Goal: Find specific page/section: Find specific page/section

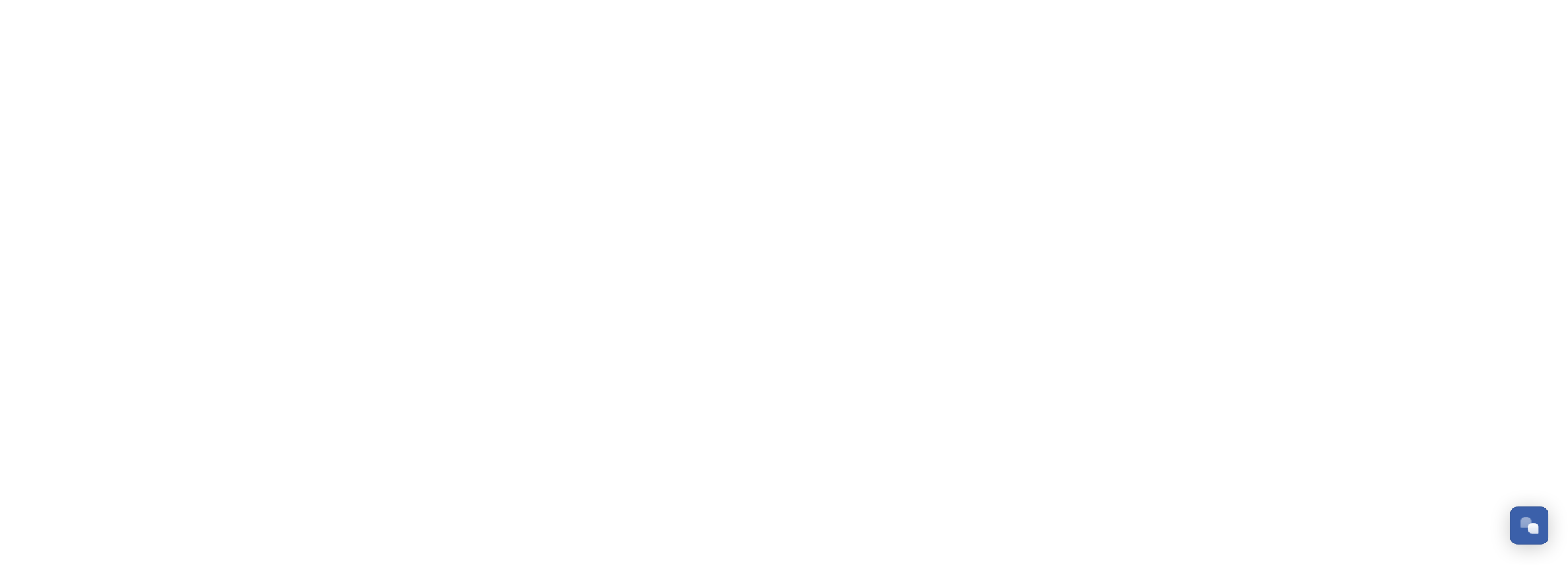
scroll to position [639, 0]
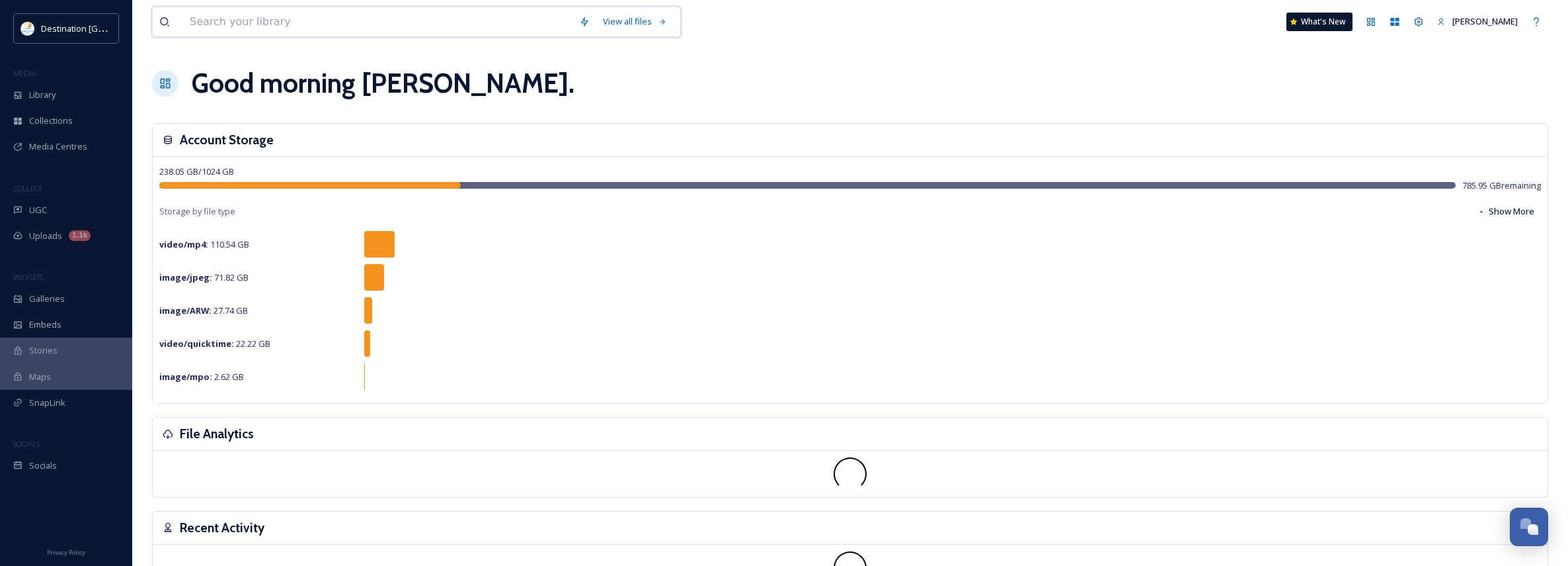
click at [308, 30] on input at bounding box center [377, 22] width 389 height 29
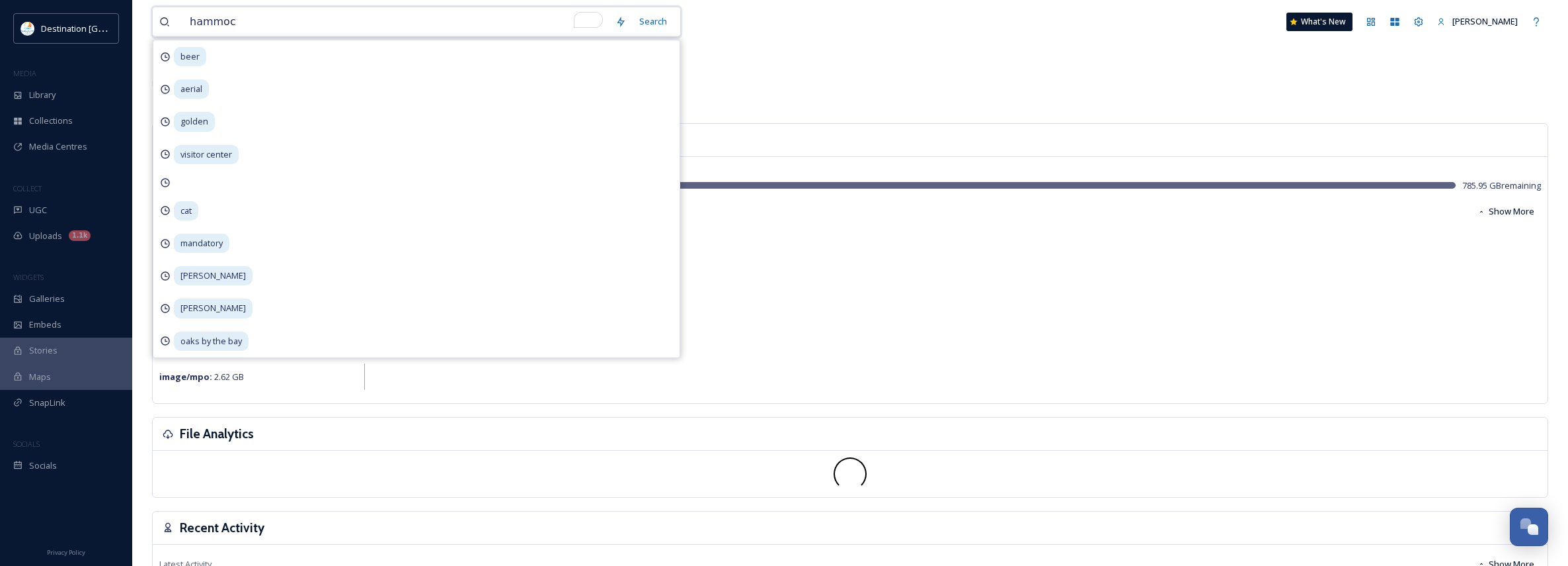
type input "hammock"
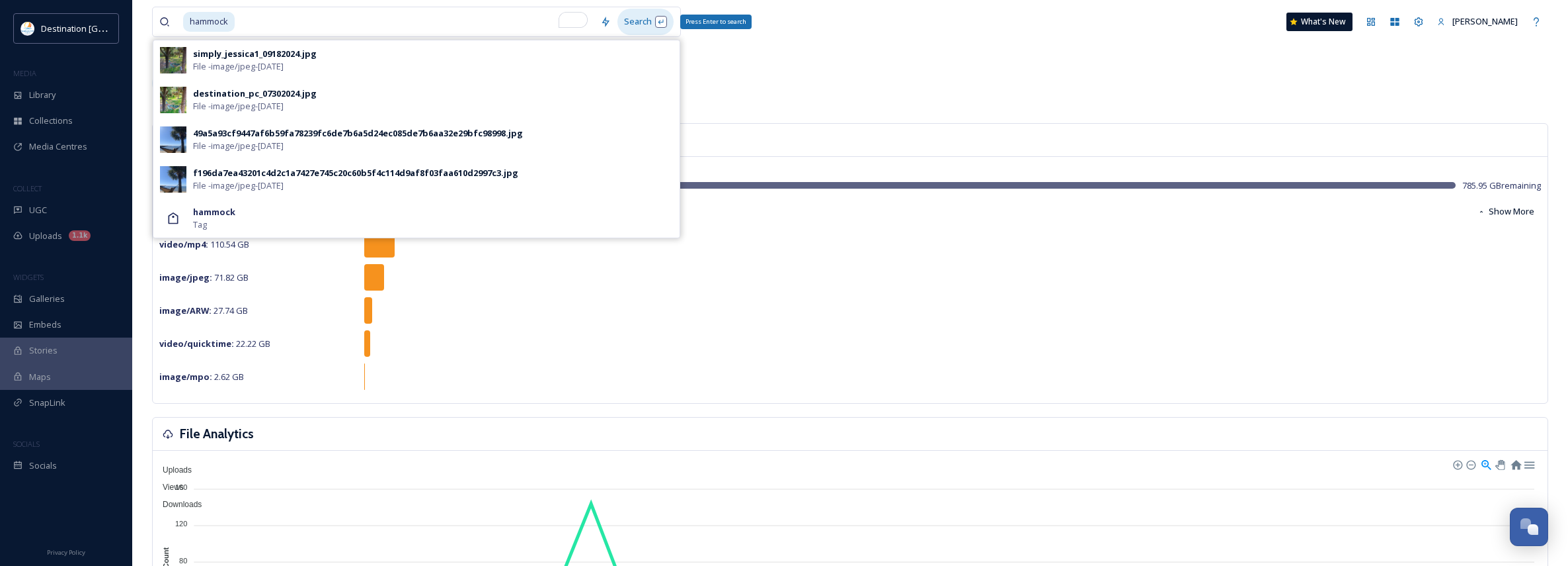
click at [637, 20] on div "Search Press Enter to search" at bounding box center [645, 22] width 56 height 26
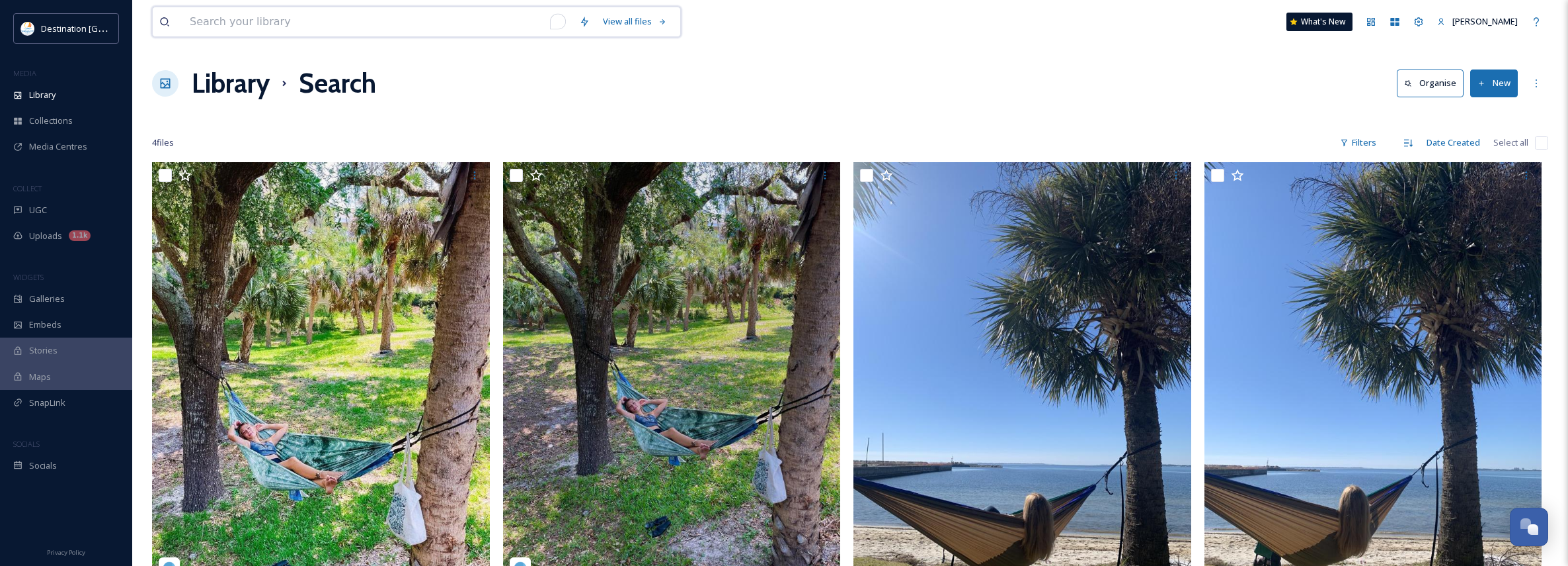
click at [222, 30] on input "To enrich screen reader interactions, please activate Accessibility in Grammarl…" at bounding box center [377, 22] width 389 height 29
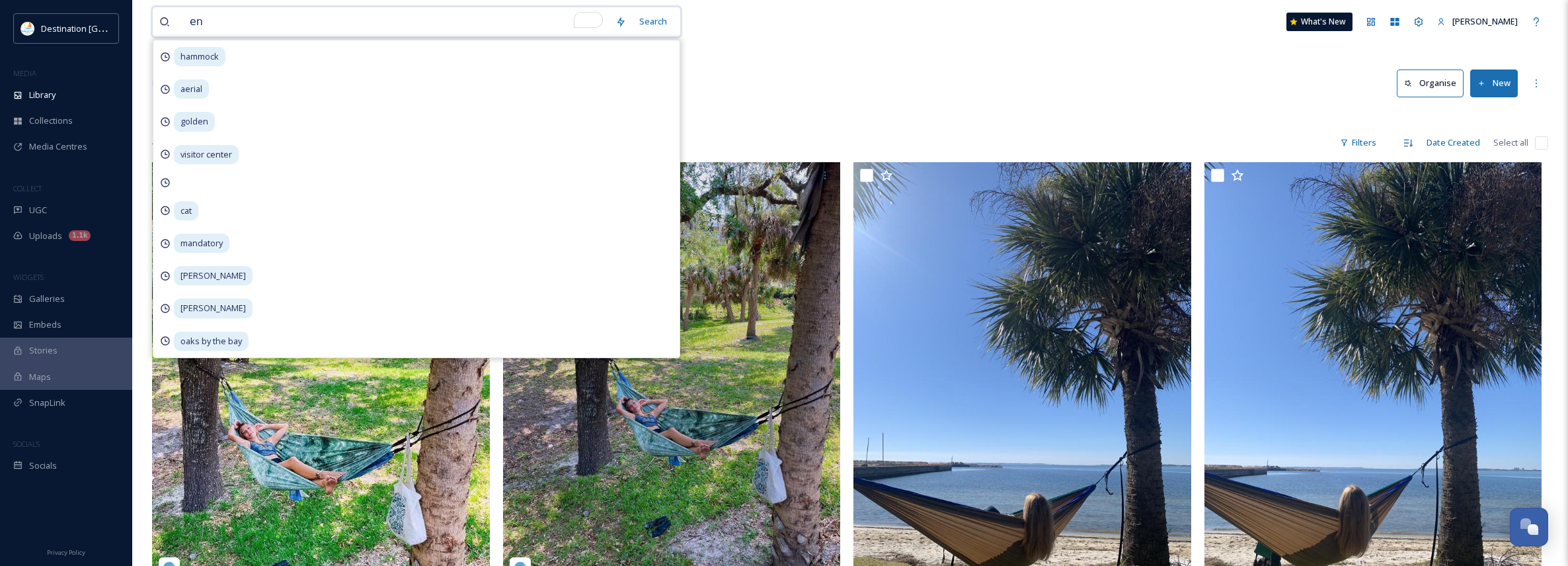
type input "eno"
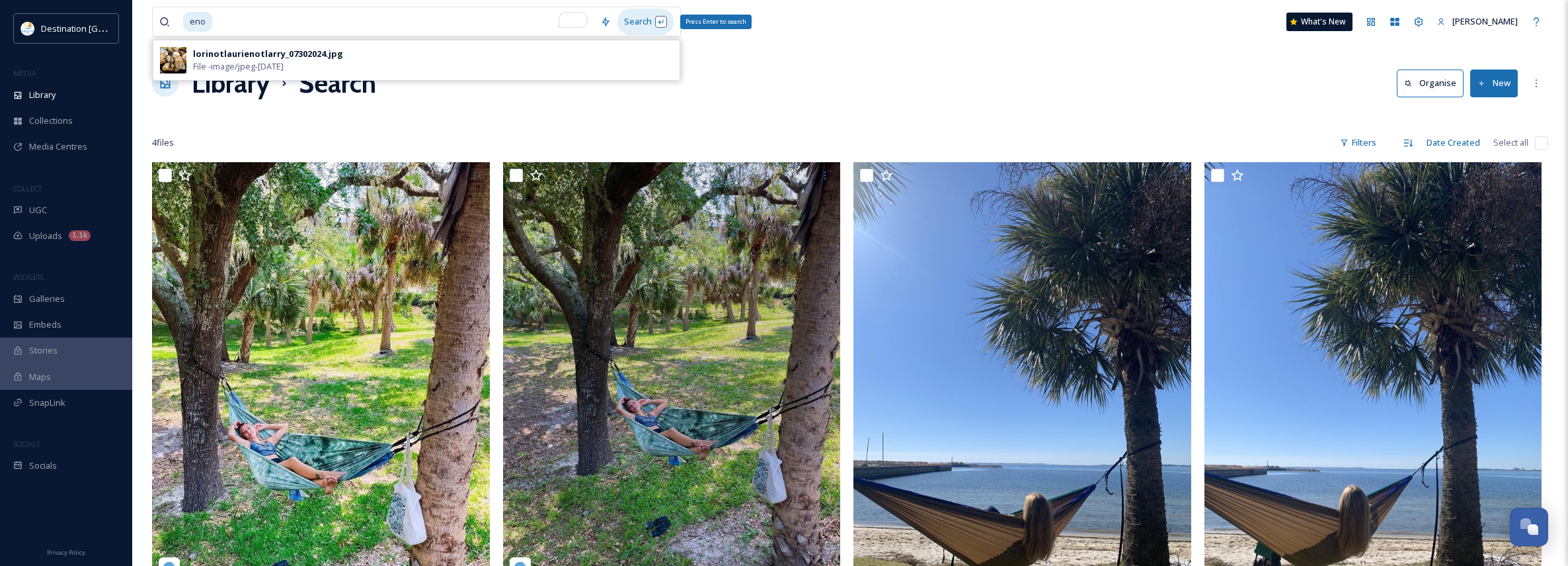
click at [635, 23] on div "Search Press Enter to search" at bounding box center [645, 22] width 56 height 26
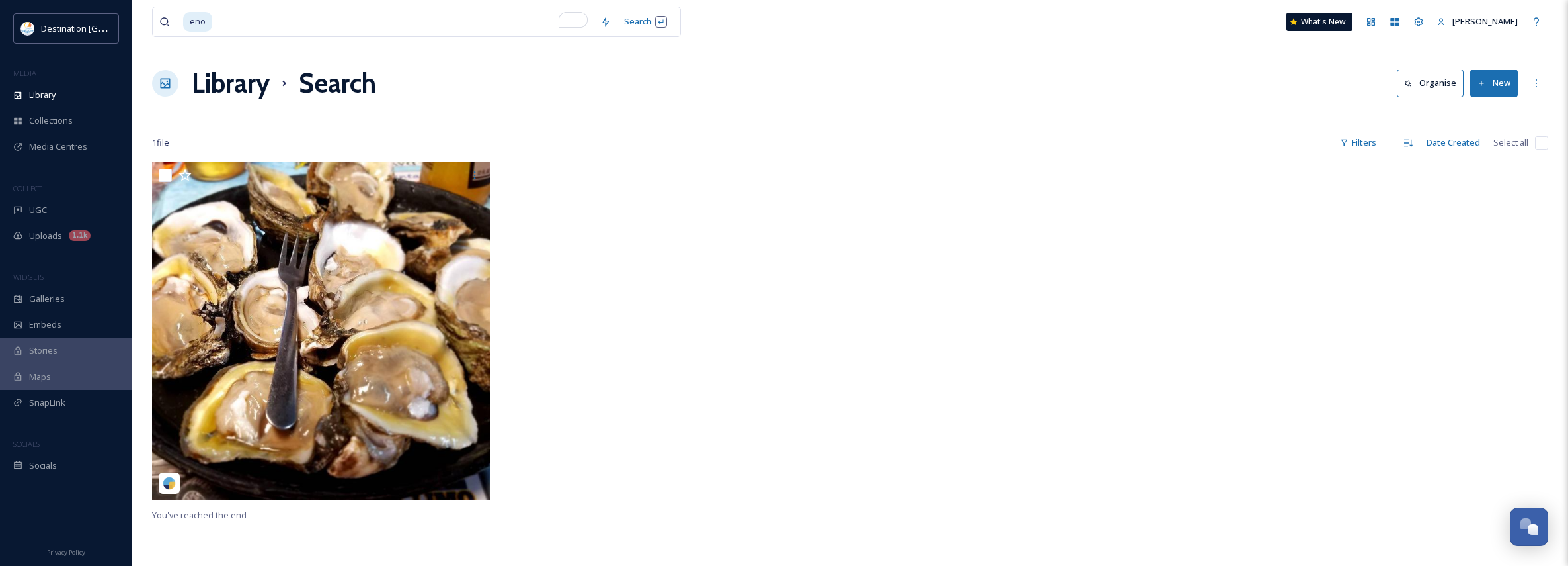
click at [752, 444] on div at bounding box center [676, 334] width 345 height 345
click at [230, 20] on input "To enrich screen reader interactions, please activate Accessibility in Grammarl…" at bounding box center [404, 22] width 380 height 29
type input "e"
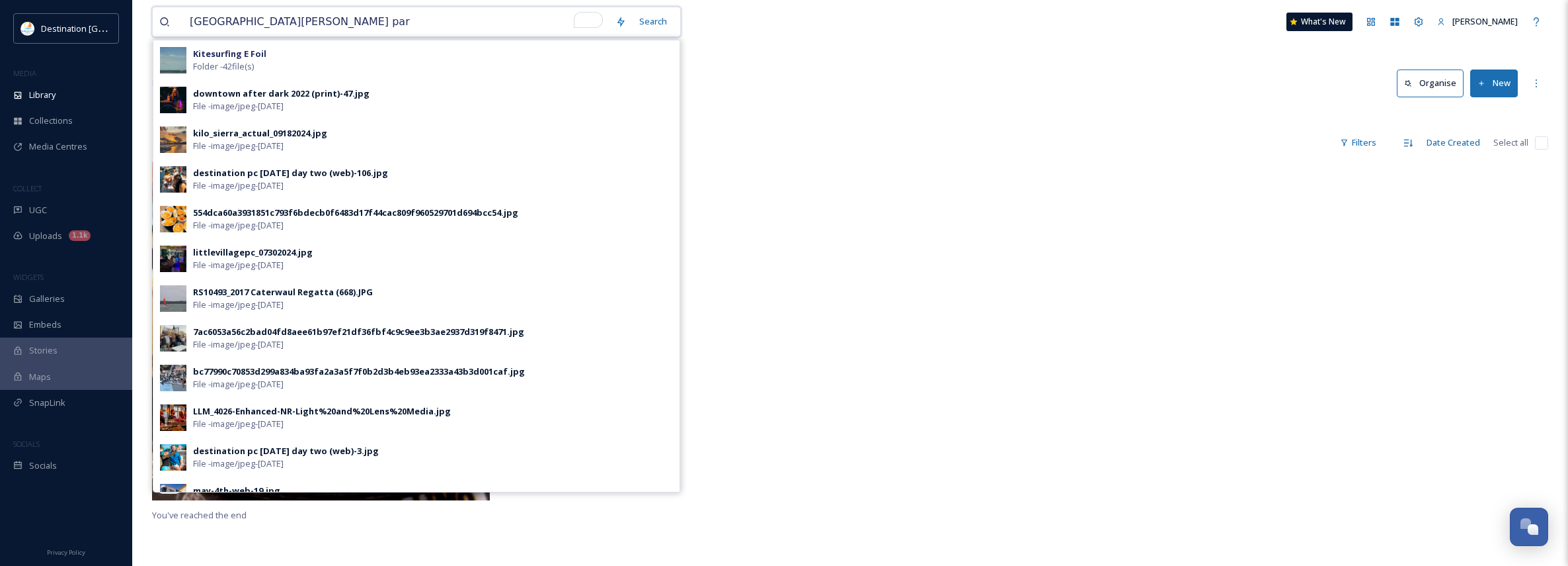
type input "[GEOGRAPHIC_DATA][PERSON_NAME]"
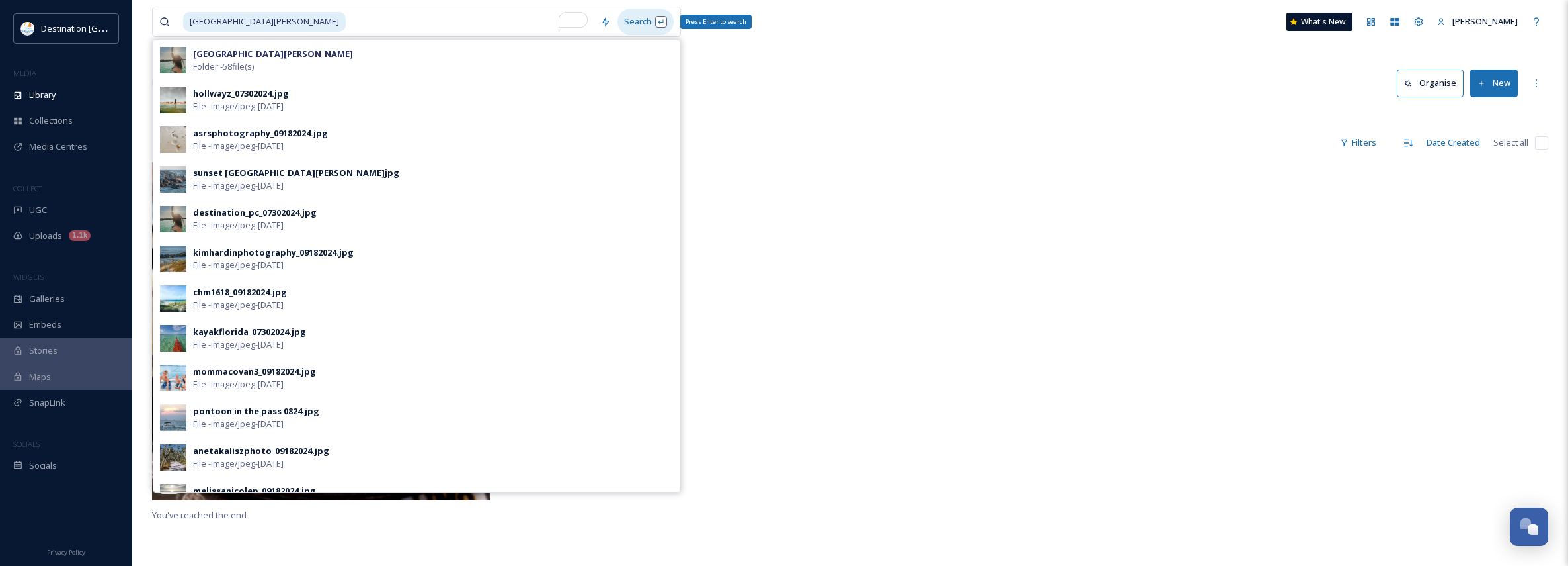
click at [652, 23] on div "Search Press Enter to search" at bounding box center [645, 22] width 56 height 26
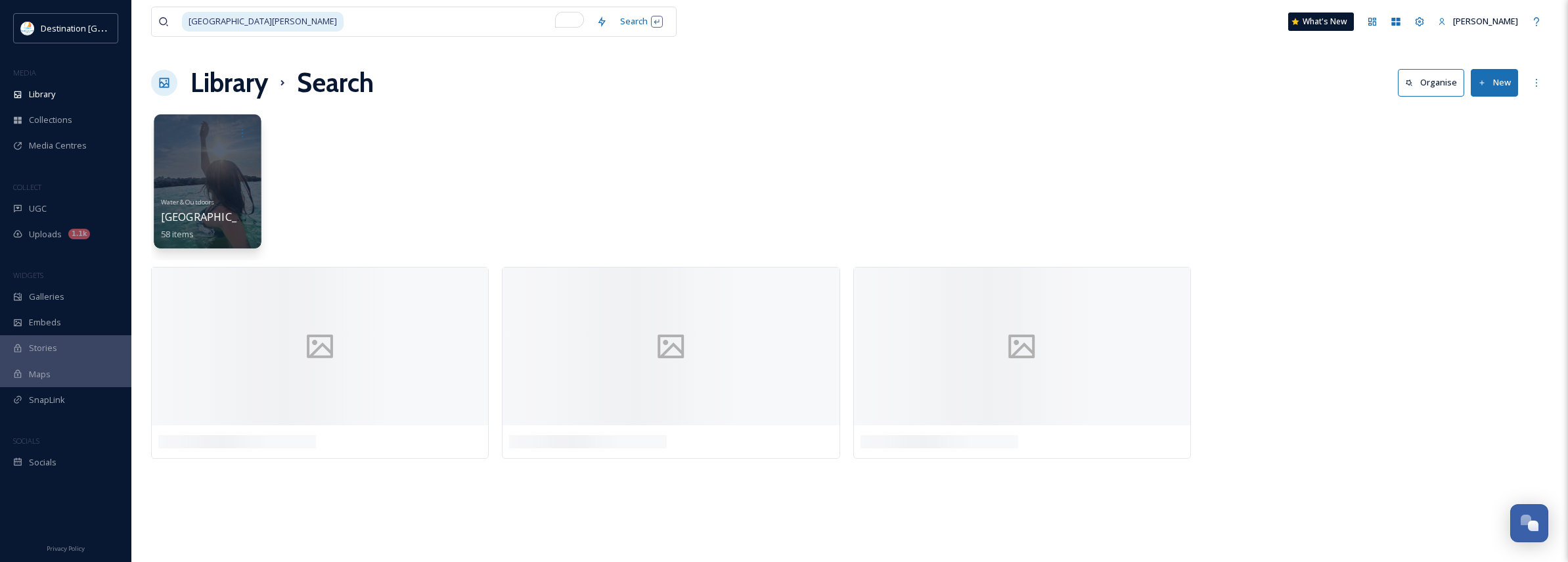
click at [250, 214] on span "[GEOGRAPHIC_DATA][PERSON_NAME]" at bounding box center [257, 217] width 194 height 14
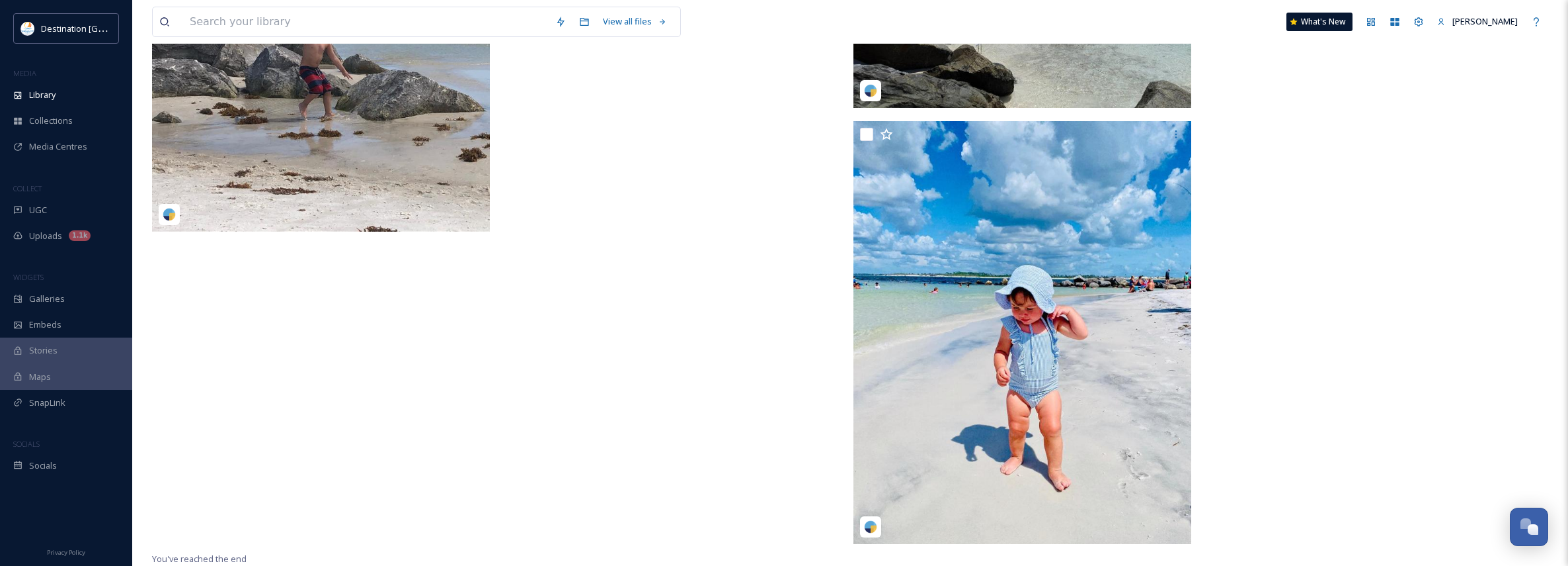
scroll to position [5471, 0]
click at [42, 101] on span "Library" at bounding box center [42, 95] width 27 height 13
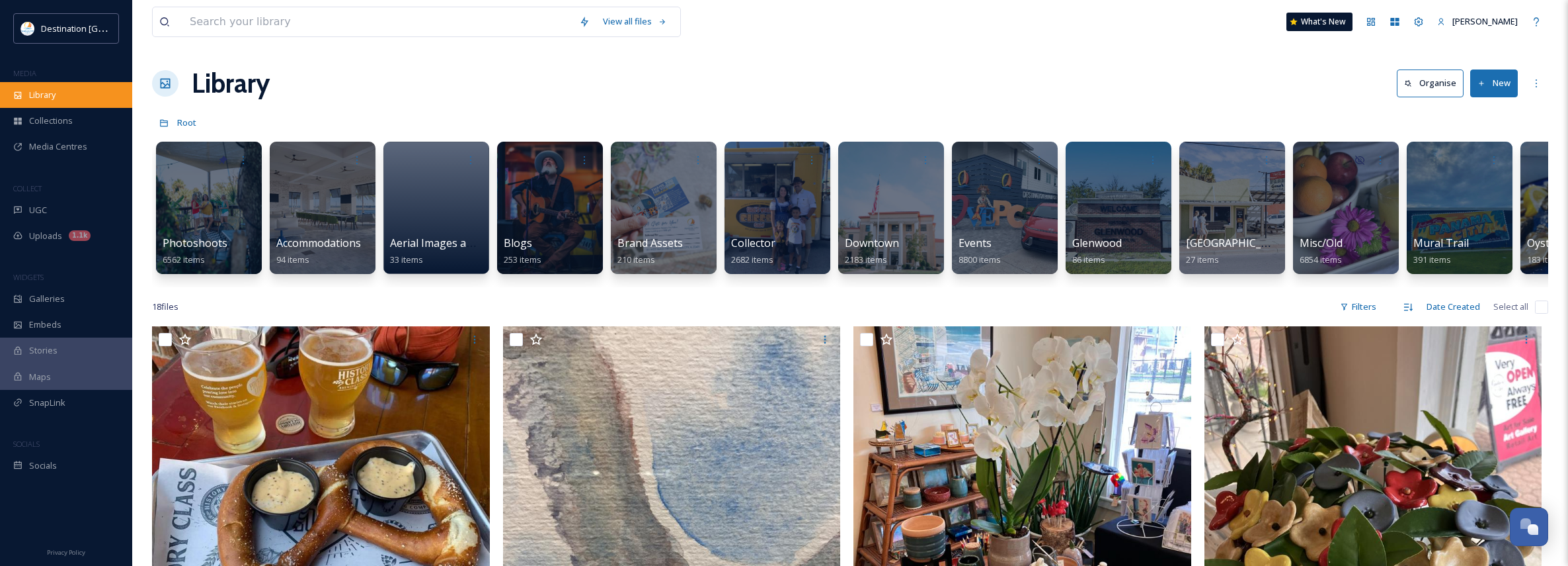
click at [48, 93] on span "Library" at bounding box center [42, 95] width 27 height 13
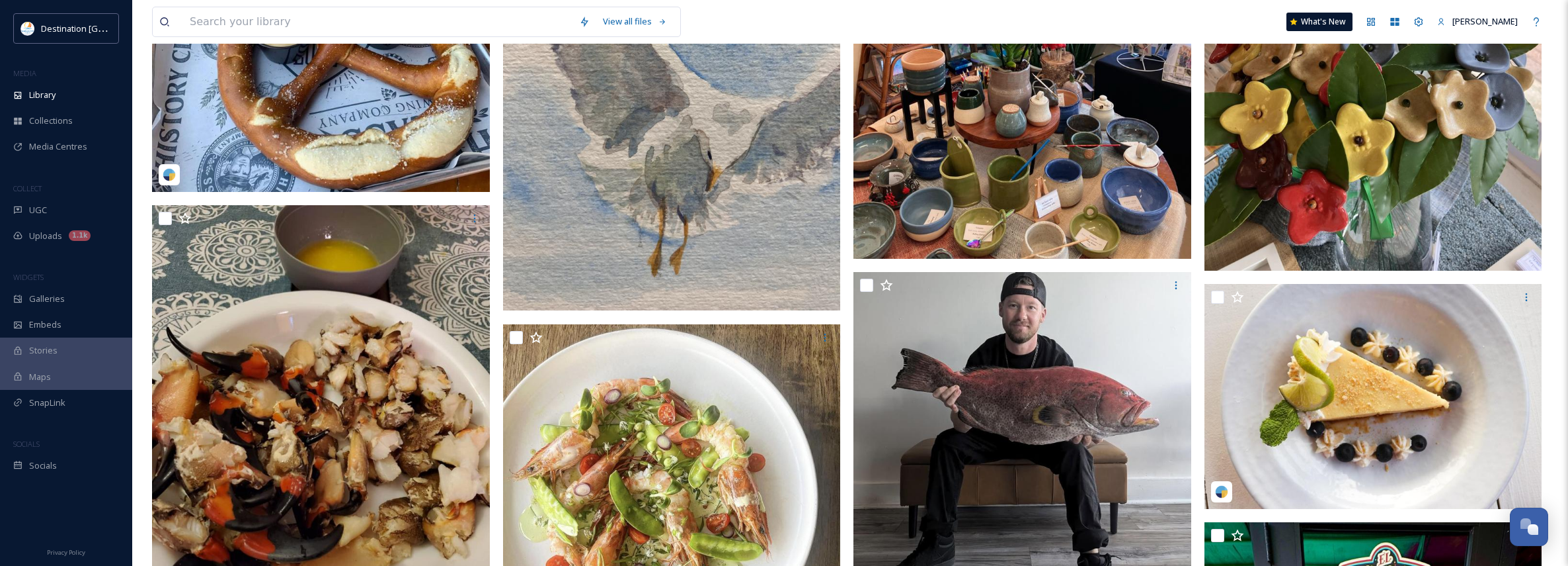
scroll to position [530, 0]
